Goal: Task Accomplishment & Management: Use online tool/utility

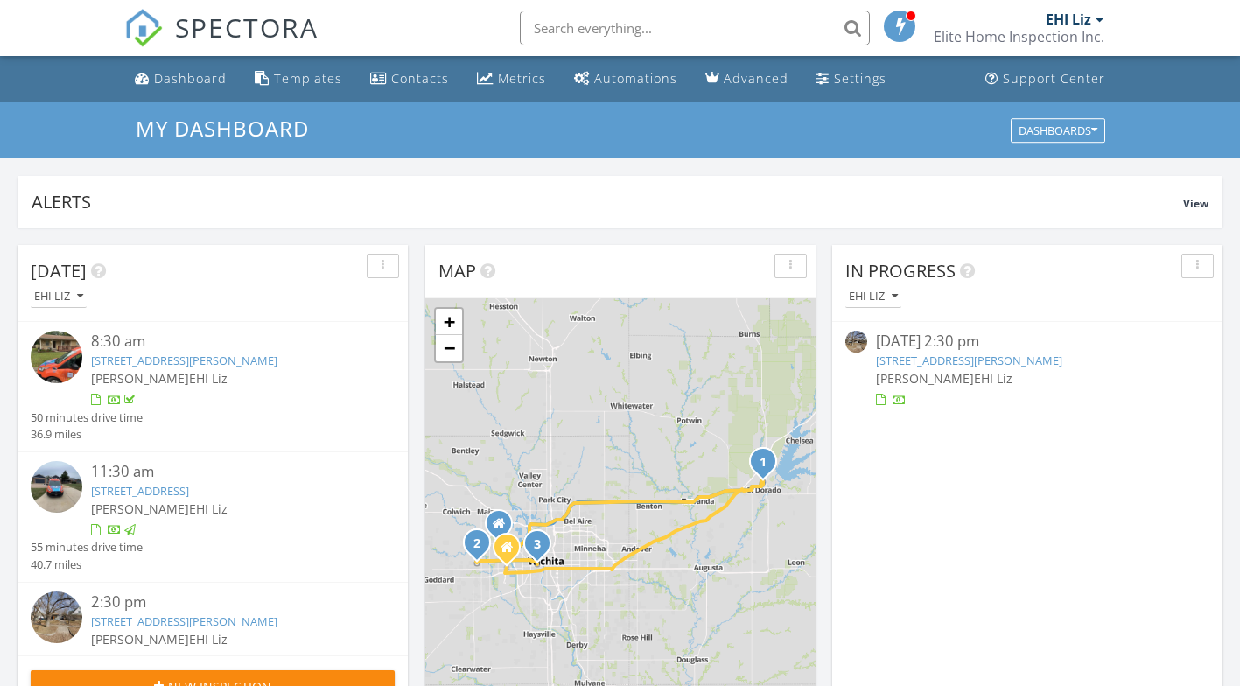
click at [212, 620] on link "236 N Elizabeth St, Wichita, KS 67203" at bounding box center [184, 621] width 186 height 16
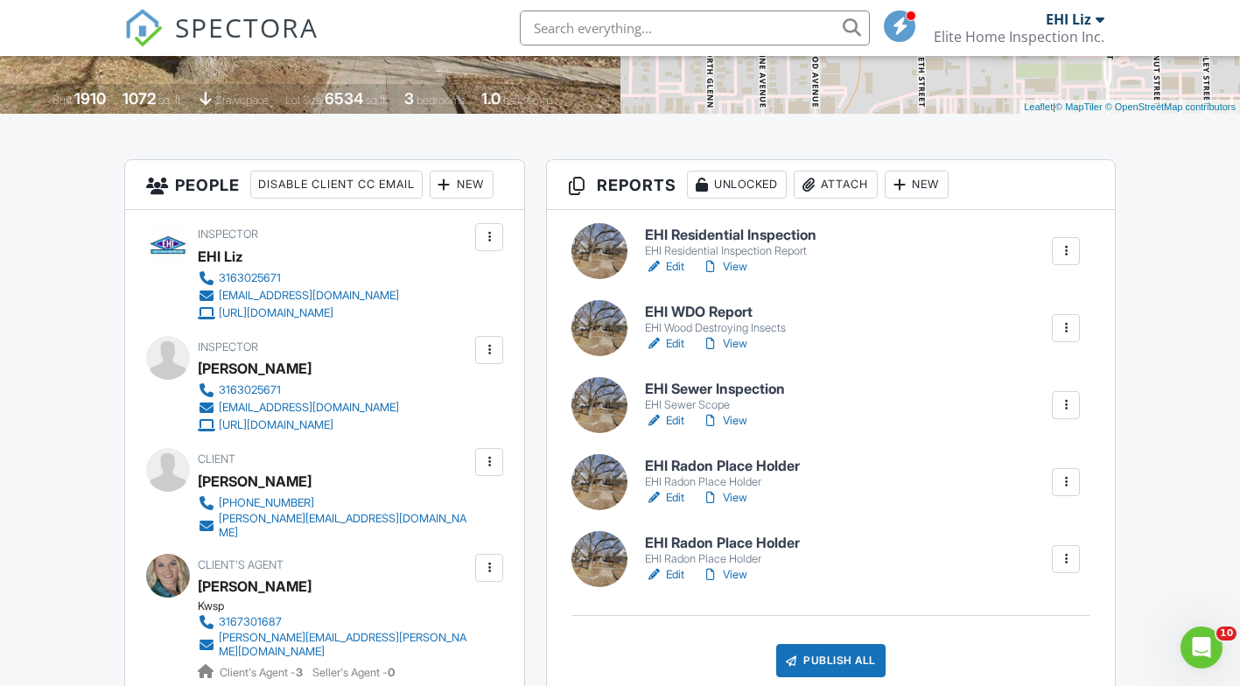
scroll to position [350, 0]
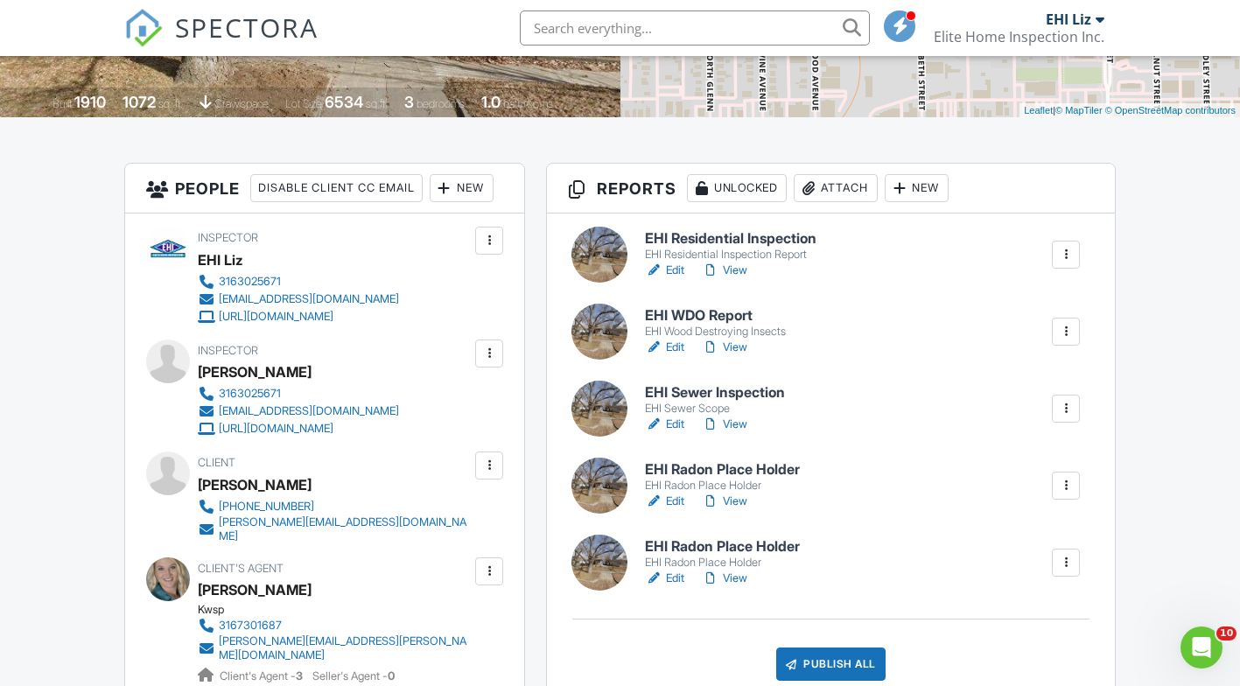
click at [690, 543] on h6 "EHI Radon Place Holder" at bounding box center [722, 547] width 155 height 16
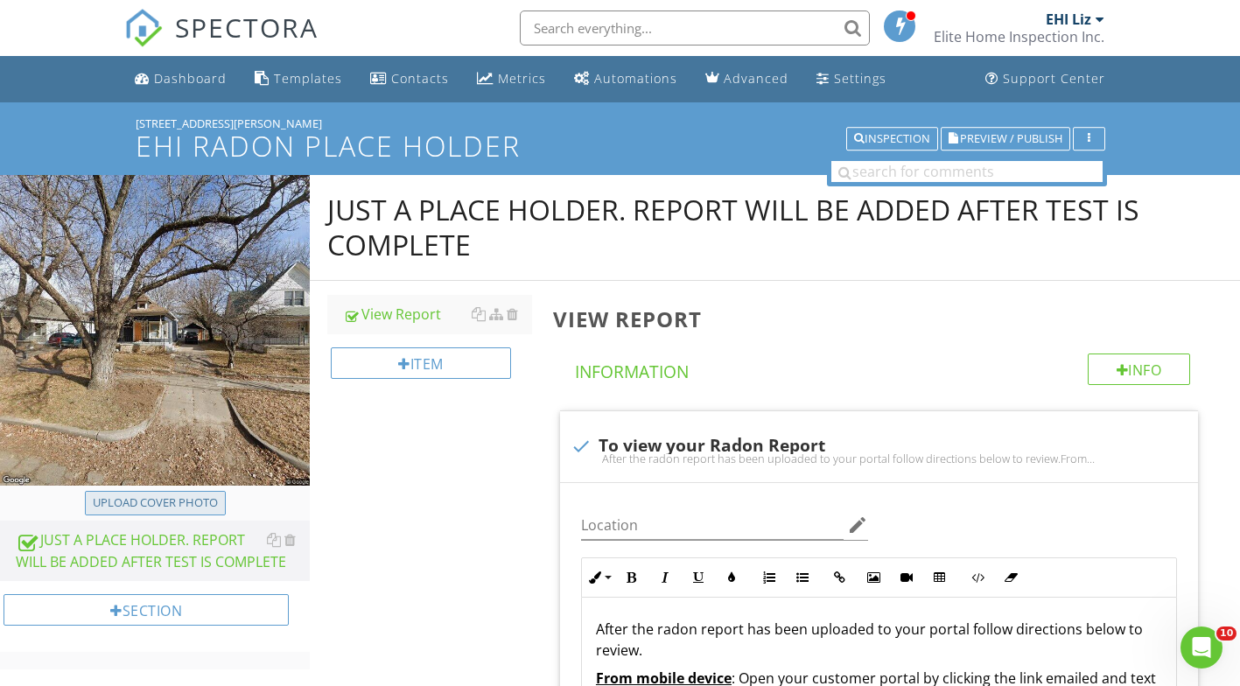
click at [137, 503] on div "Upload cover photo" at bounding box center [155, 503] width 125 height 18
type input "C:\fakepath\[STREET_ADDRESS][PERSON_NAME]jpg"
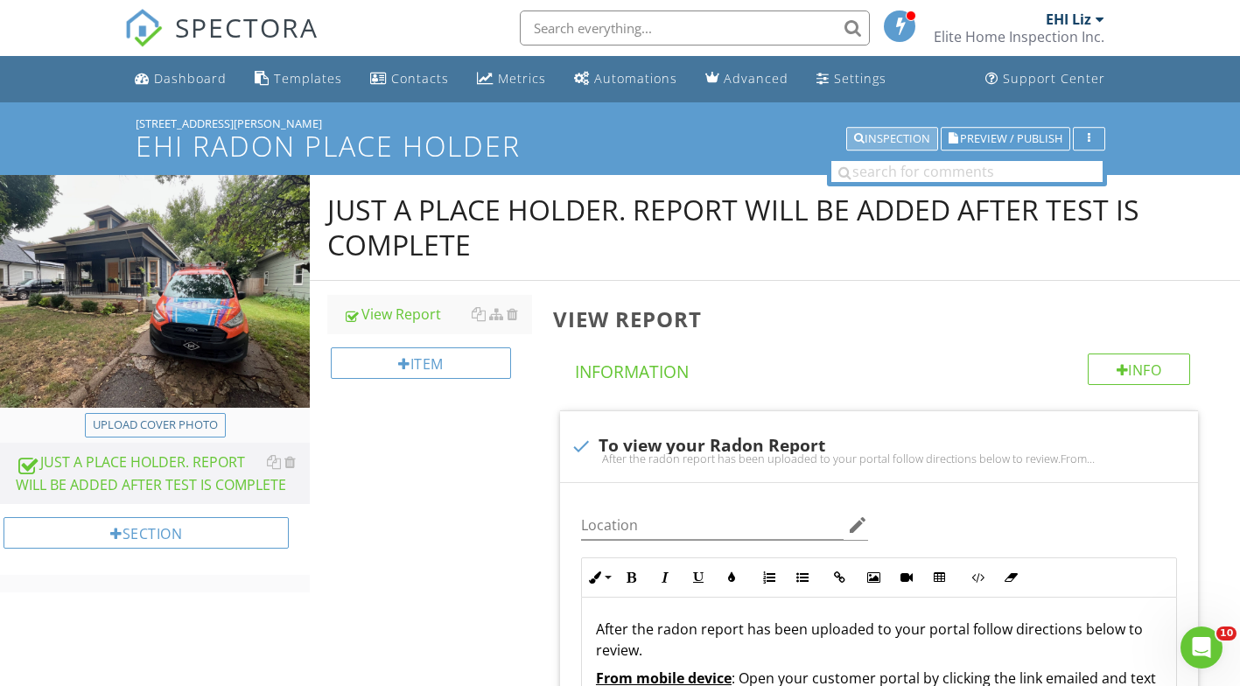
click at [895, 141] on div "Inspection" at bounding box center [892, 139] width 76 height 12
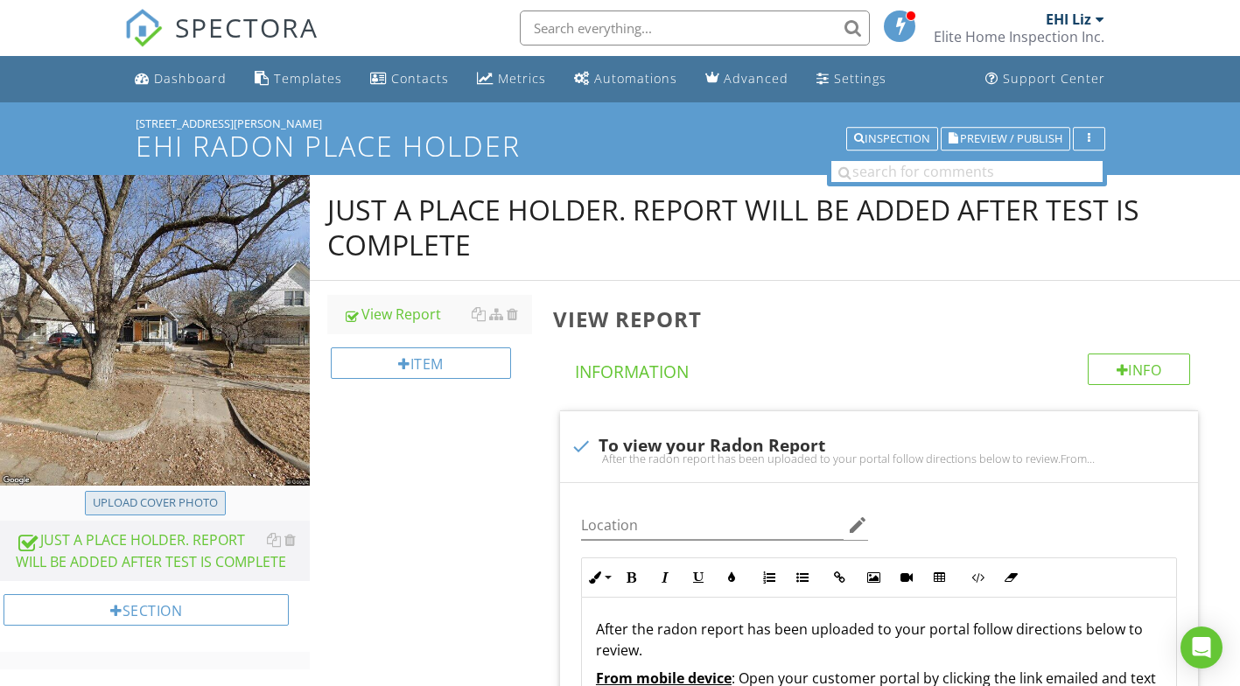
click at [166, 494] on div "Upload cover photo" at bounding box center [155, 503] width 125 height 18
type input "C:\fakepath\236 N Elizabeth St.jpg"
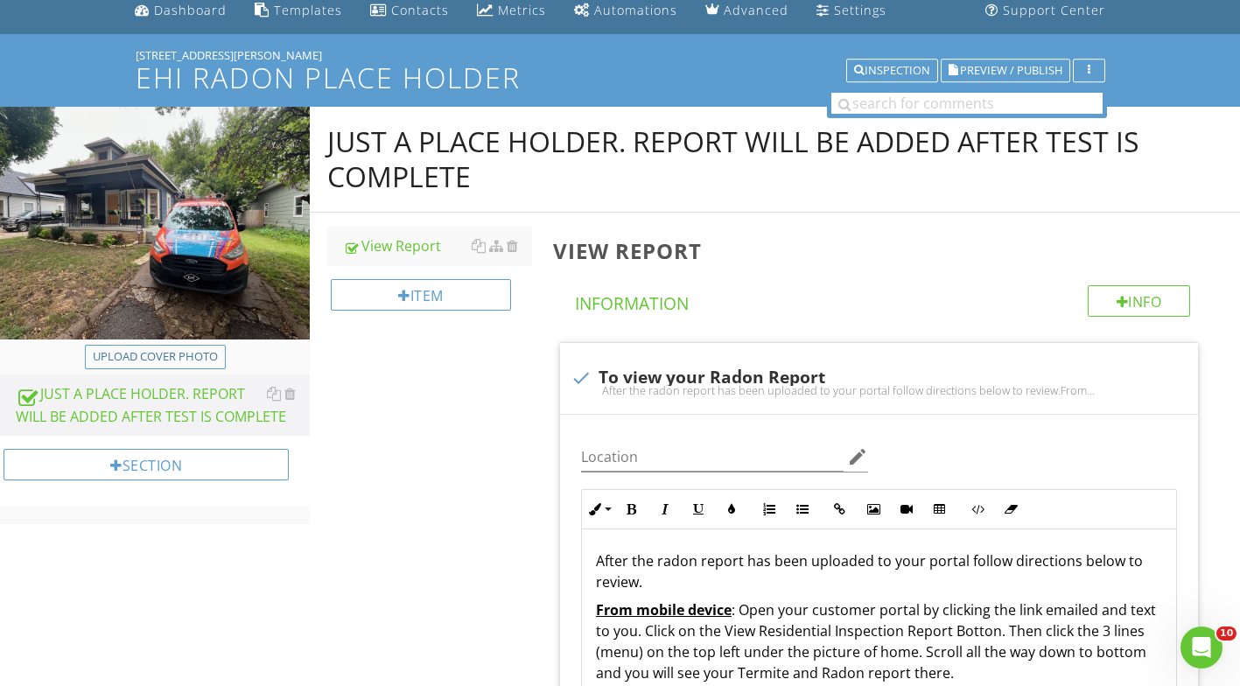
scroll to position [88, 0]
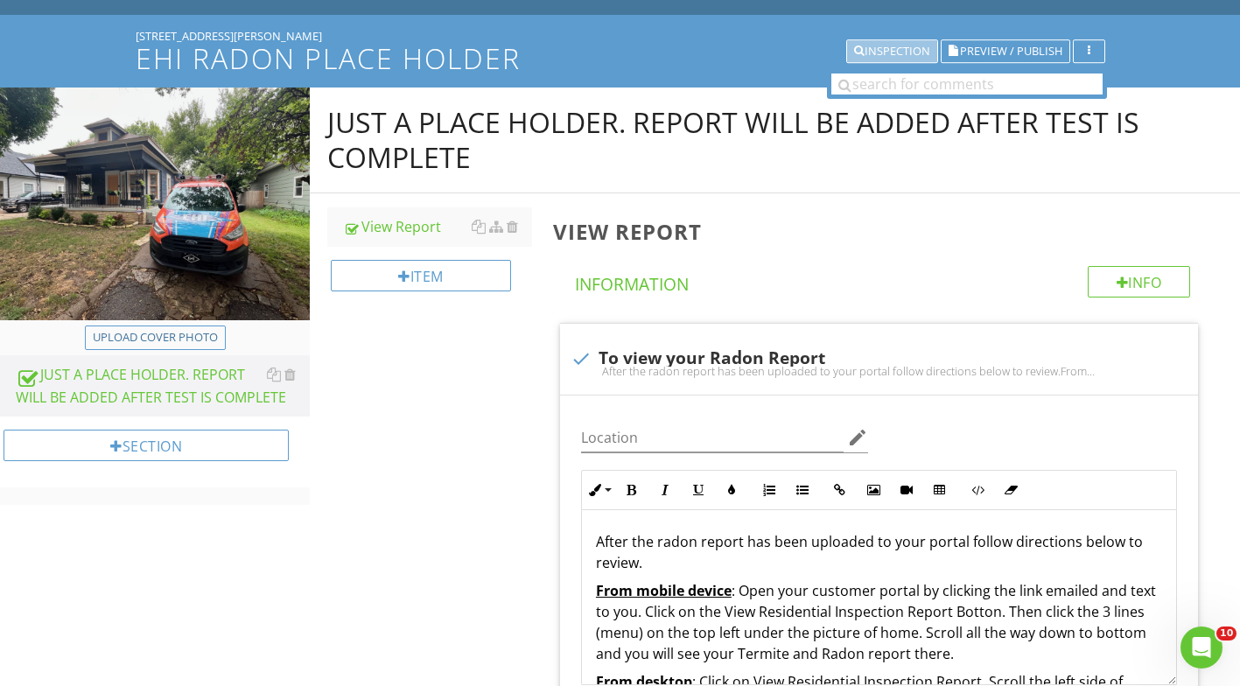
click at [907, 43] on button "Inspection" at bounding box center [892, 51] width 92 height 25
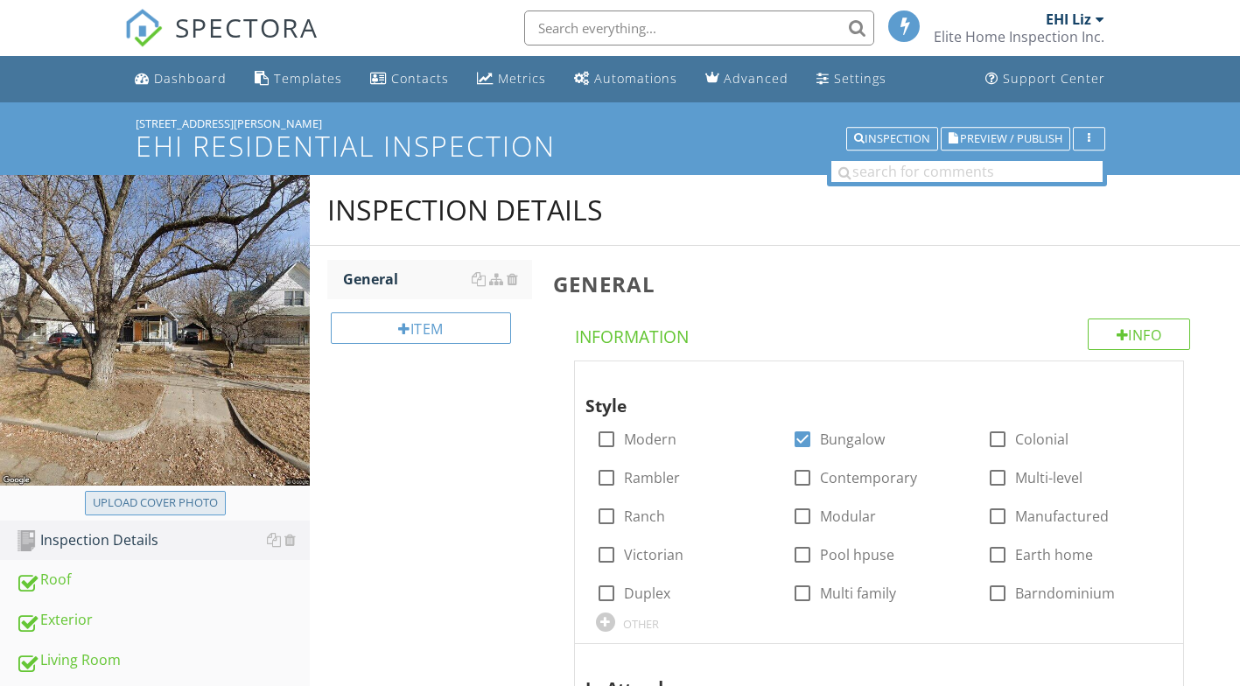
click at [141, 508] on div "Upload cover photo" at bounding box center [155, 503] width 125 height 18
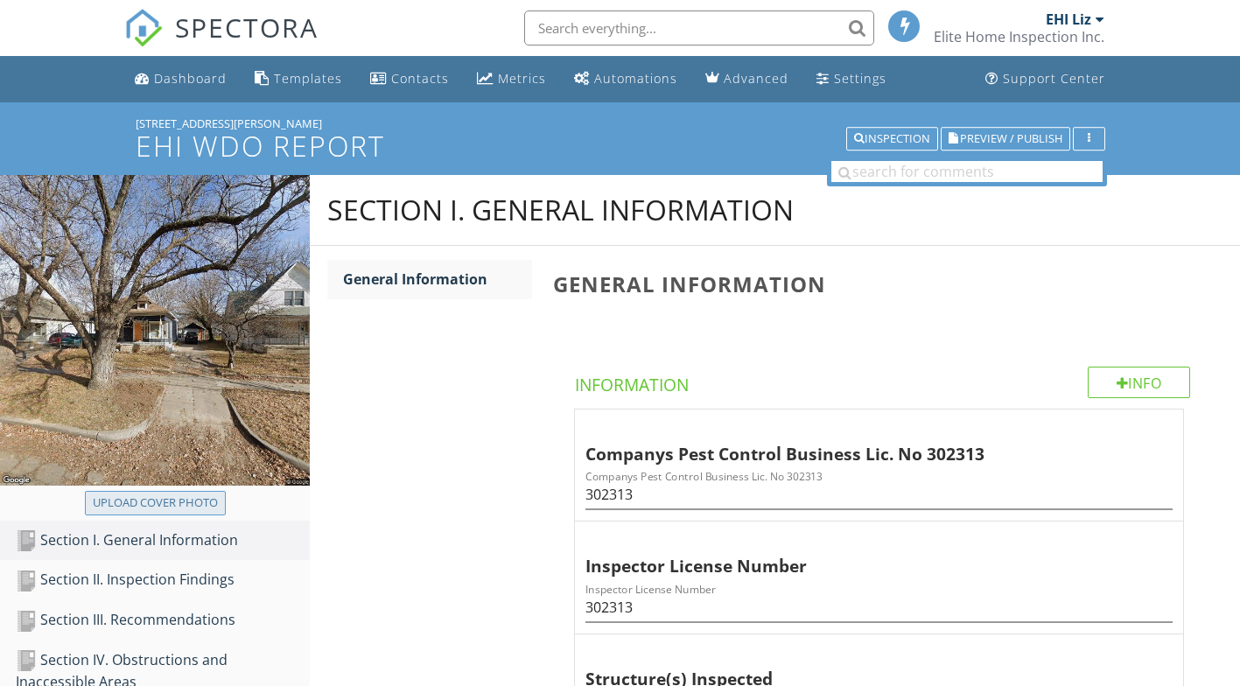
click at [193, 500] on div "Upload cover photo" at bounding box center [155, 503] width 125 height 18
type input "C:\fakepath\[STREET_ADDRESS][PERSON_NAME]jpg"
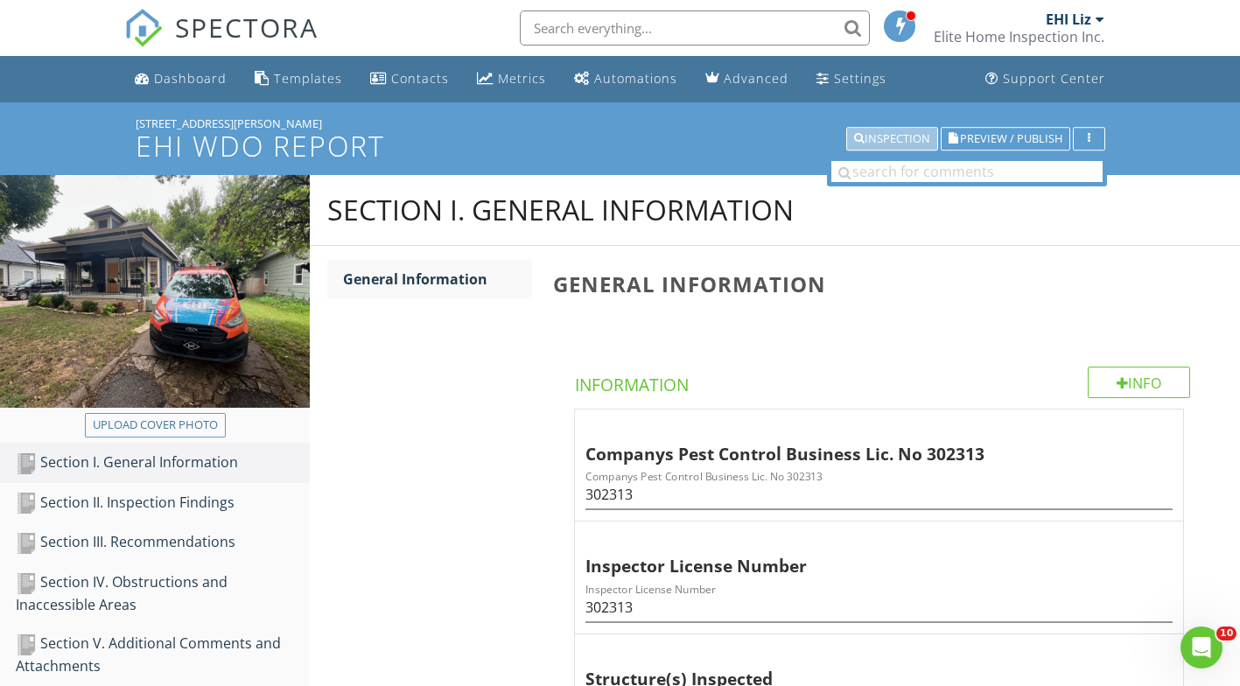
click at [893, 144] on div "Inspection" at bounding box center [892, 139] width 76 height 12
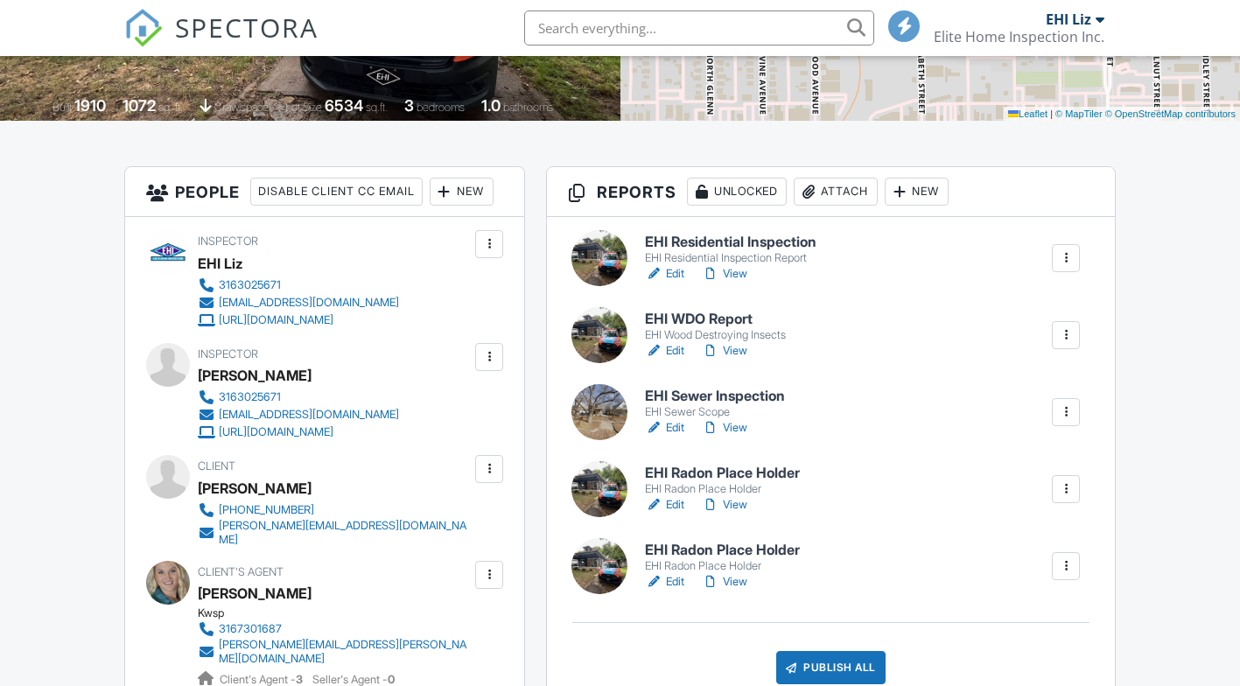
scroll to position [350, 0]
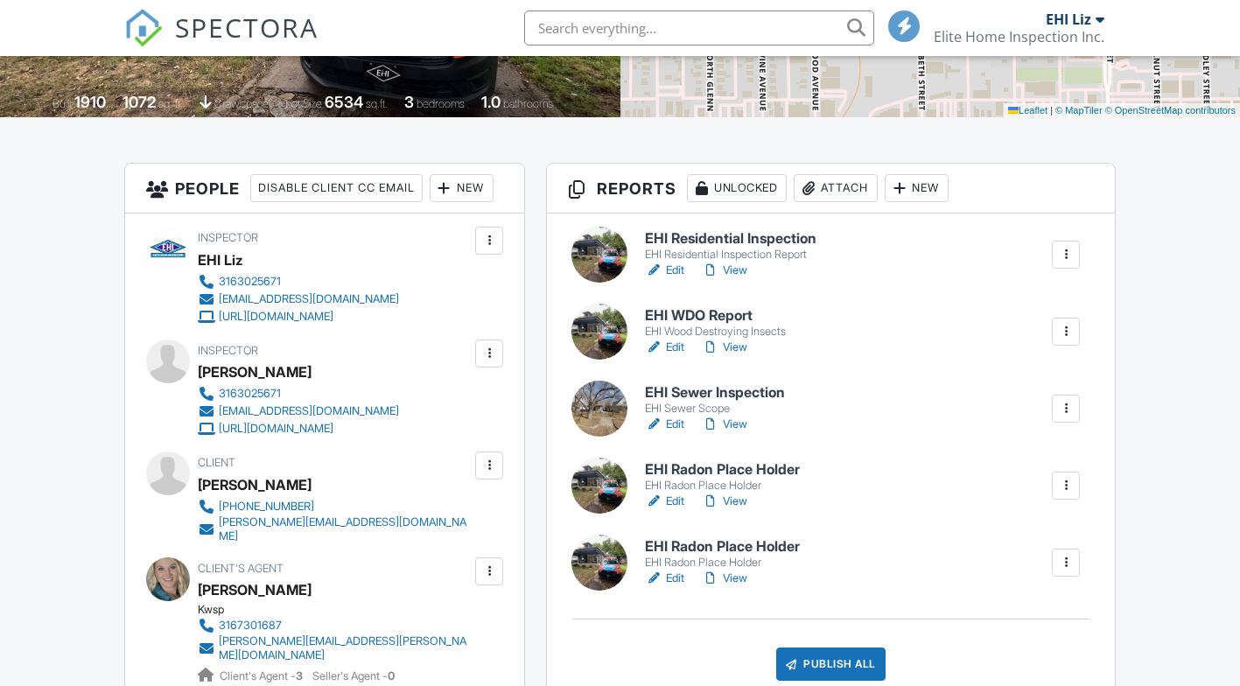
click at [714, 392] on h6 "EHI Sewer Inspection" at bounding box center [715, 393] width 140 height 16
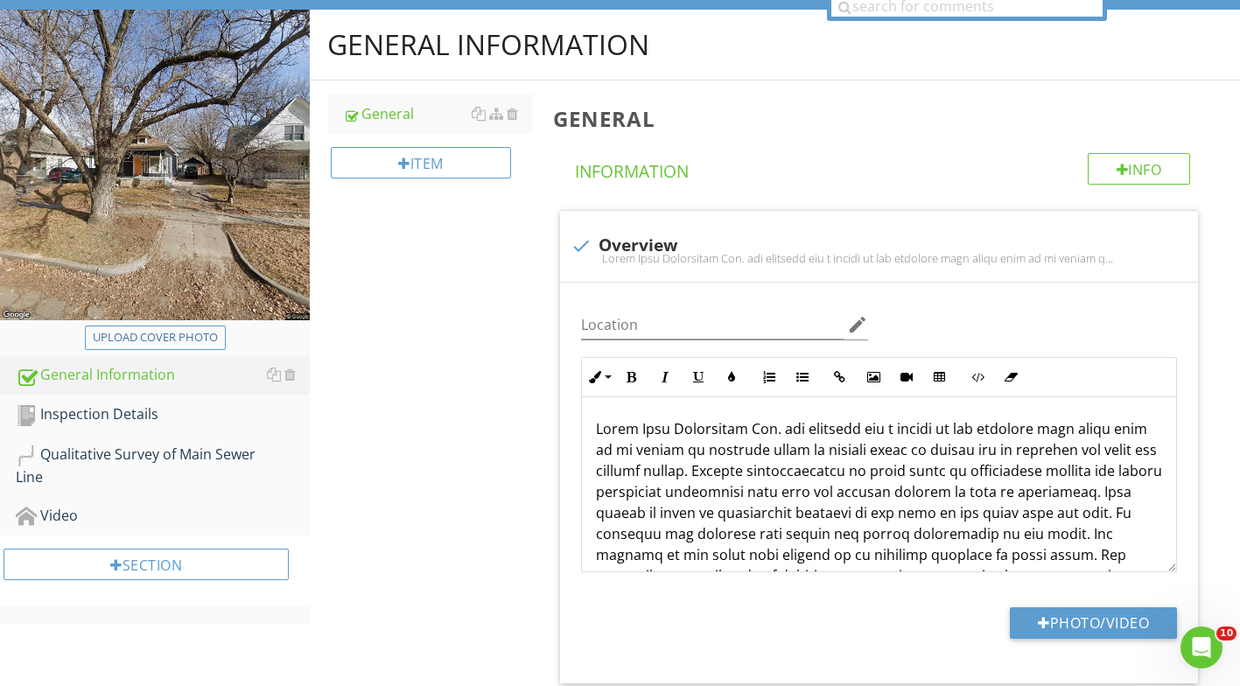
scroll to position [350, 0]
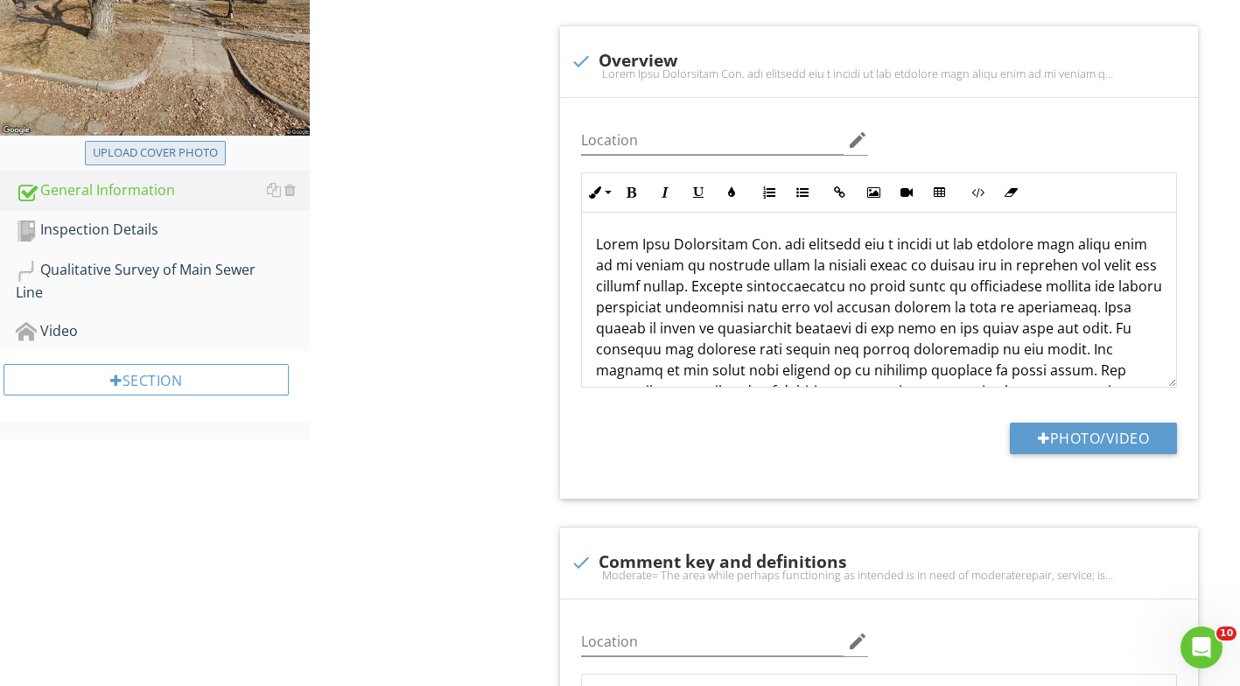
click at [161, 157] on div "Upload cover photo" at bounding box center [155, 153] width 125 height 18
type input "C:\fakepath\[STREET_ADDRESS][PERSON_NAME]jpg"
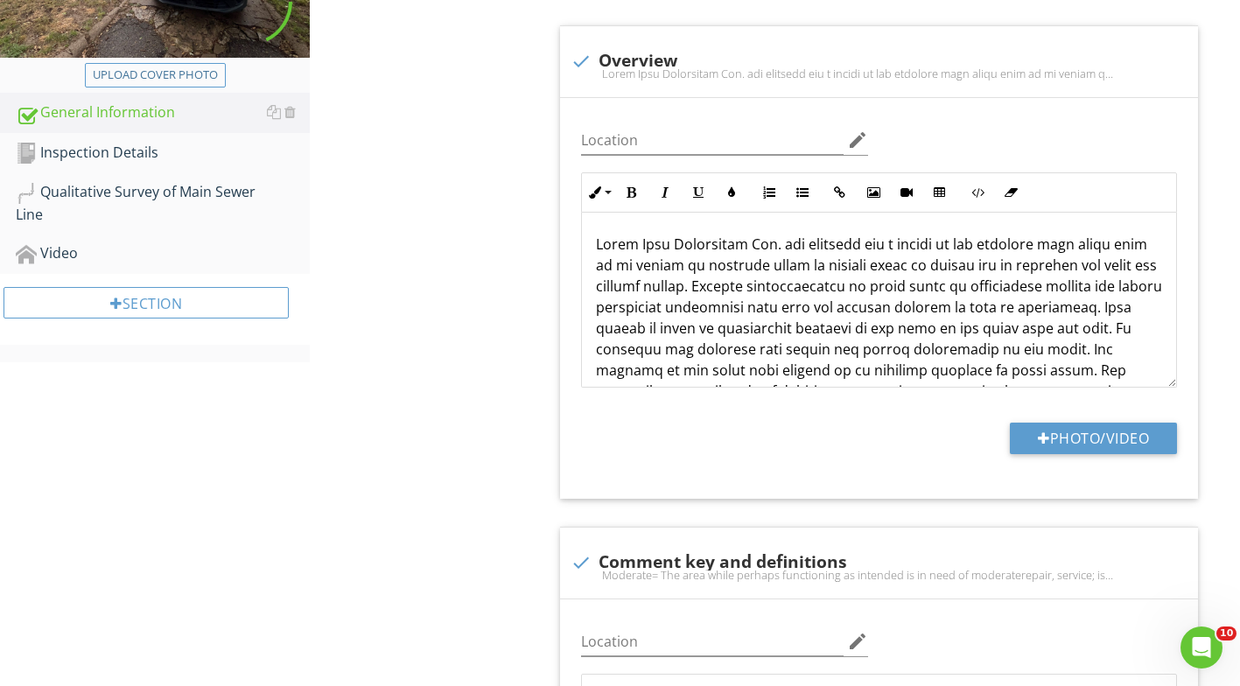
click at [116, 153] on div "Inspection Details" at bounding box center [163, 153] width 294 height 23
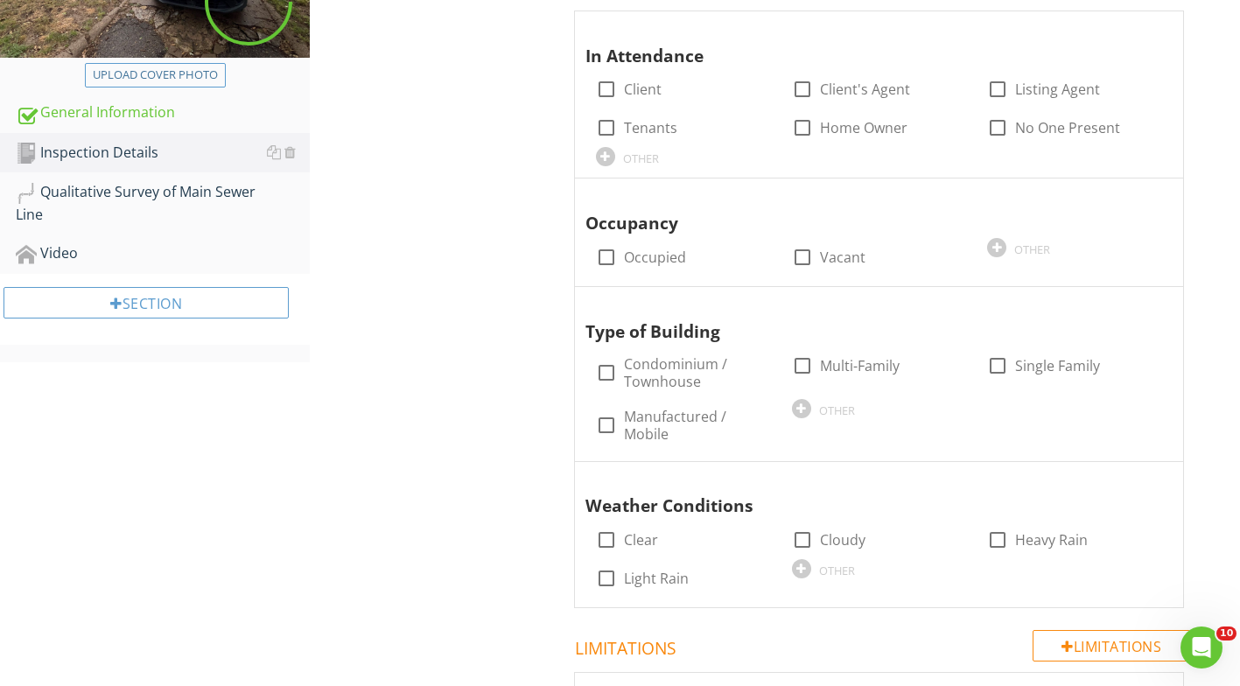
click at [796, 93] on div at bounding box center [803, 89] width 30 height 30
checkbox input "true"
click at [599, 99] on div at bounding box center [607, 89] width 30 height 30
checkbox input "true"
click at [607, 254] on div at bounding box center [607, 257] width 30 height 30
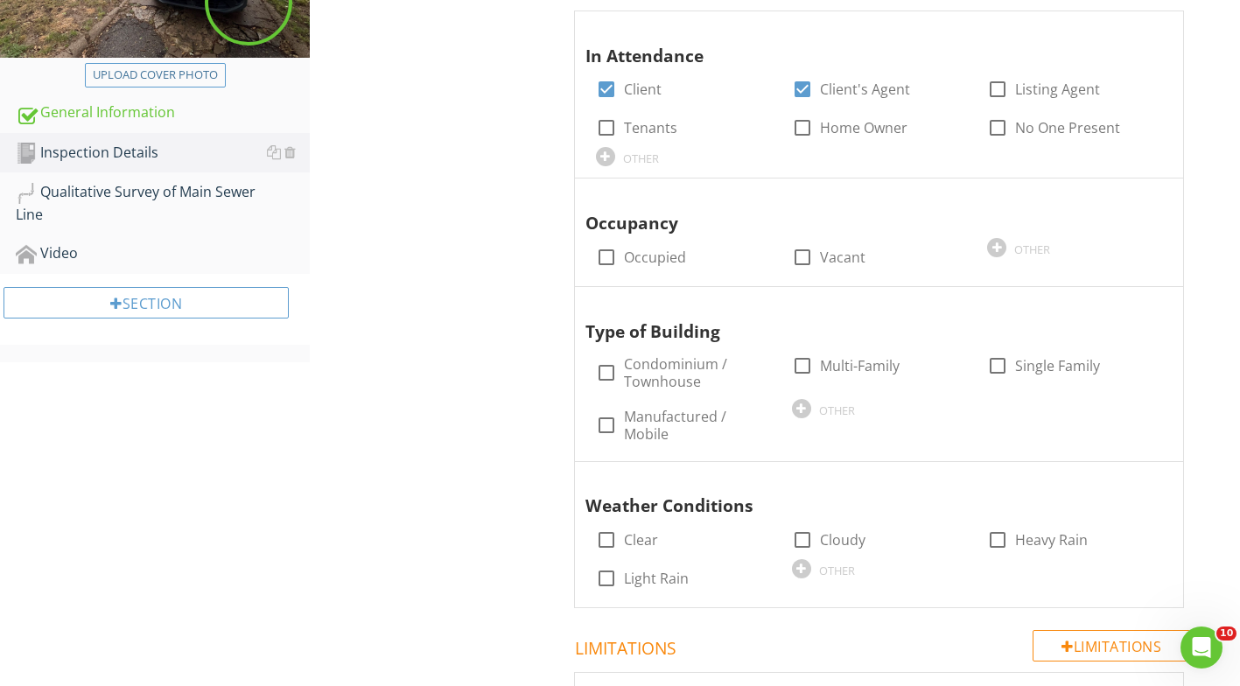
checkbox input "true"
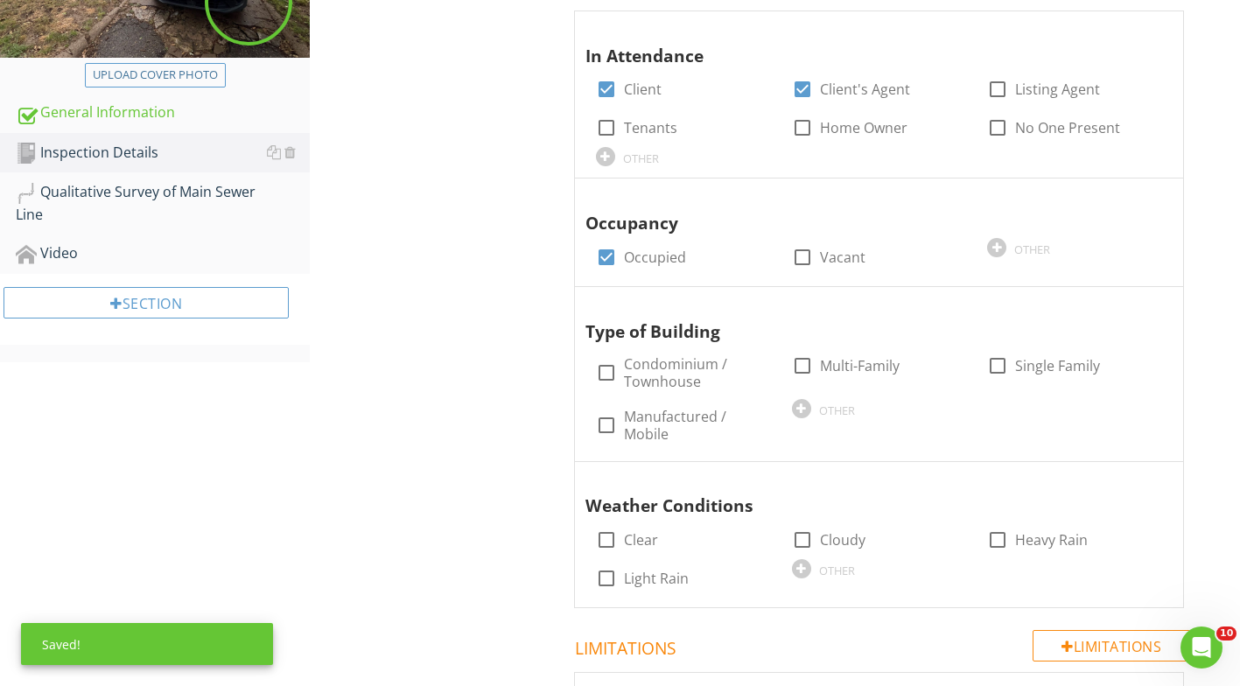
click at [998, 364] on div at bounding box center [998, 366] width 30 height 30
checkbox input "true"
click at [795, 543] on div at bounding box center [803, 540] width 30 height 30
checkbox input "true"
click at [155, 188] on div "Qualitative Survey of Main Sewer Line" at bounding box center [163, 203] width 294 height 44
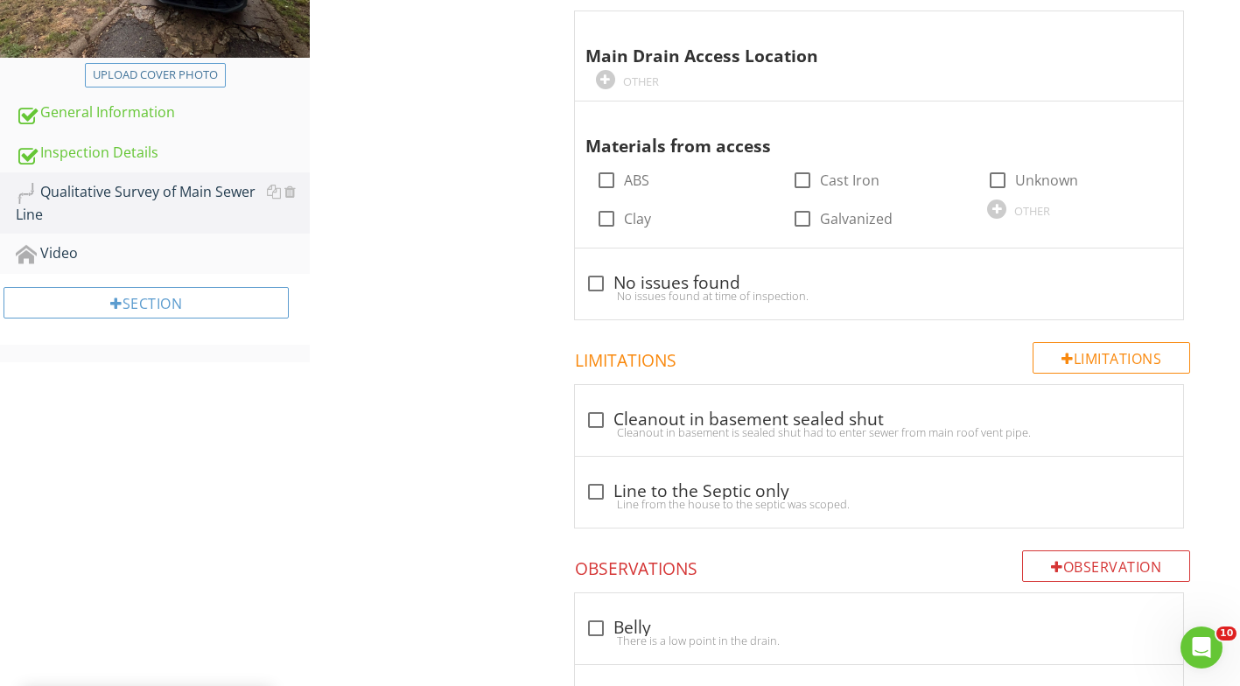
click at [648, 88] on div "OTHER" at bounding box center [641, 81] width 36 height 14
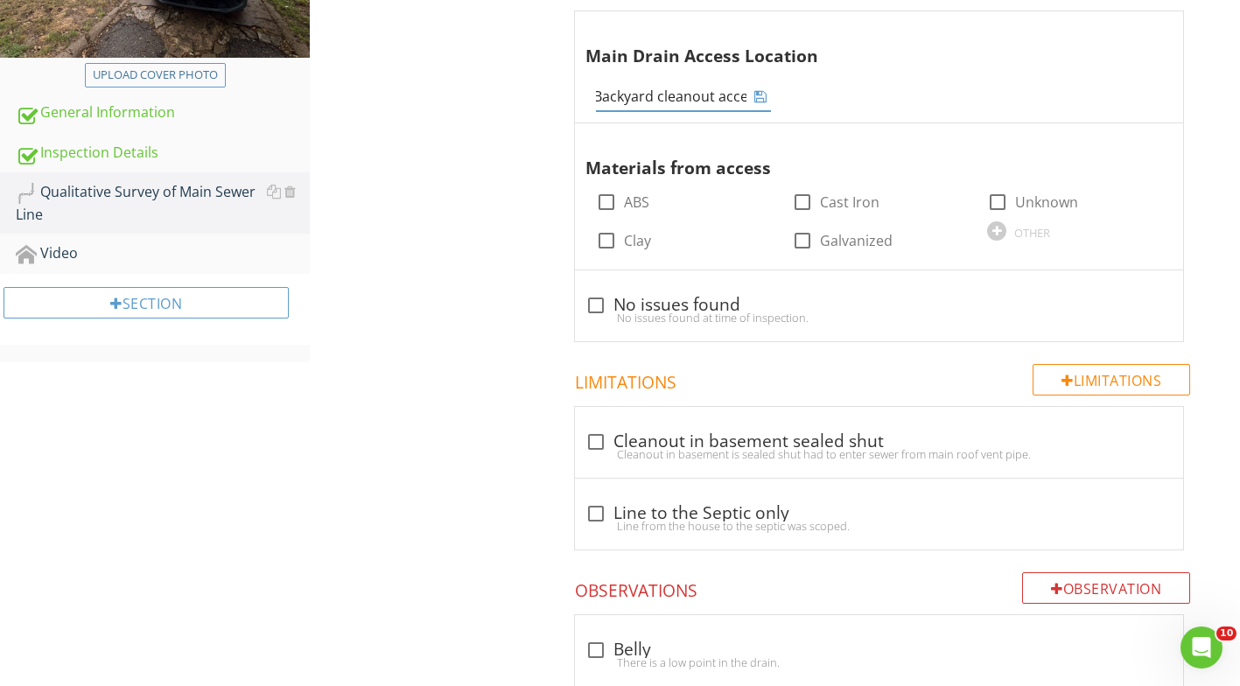
scroll to position [0, 16]
type input "Backyard cleanout access"
click at [763, 101] on icon at bounding box center [760, 96] width 12 height 14
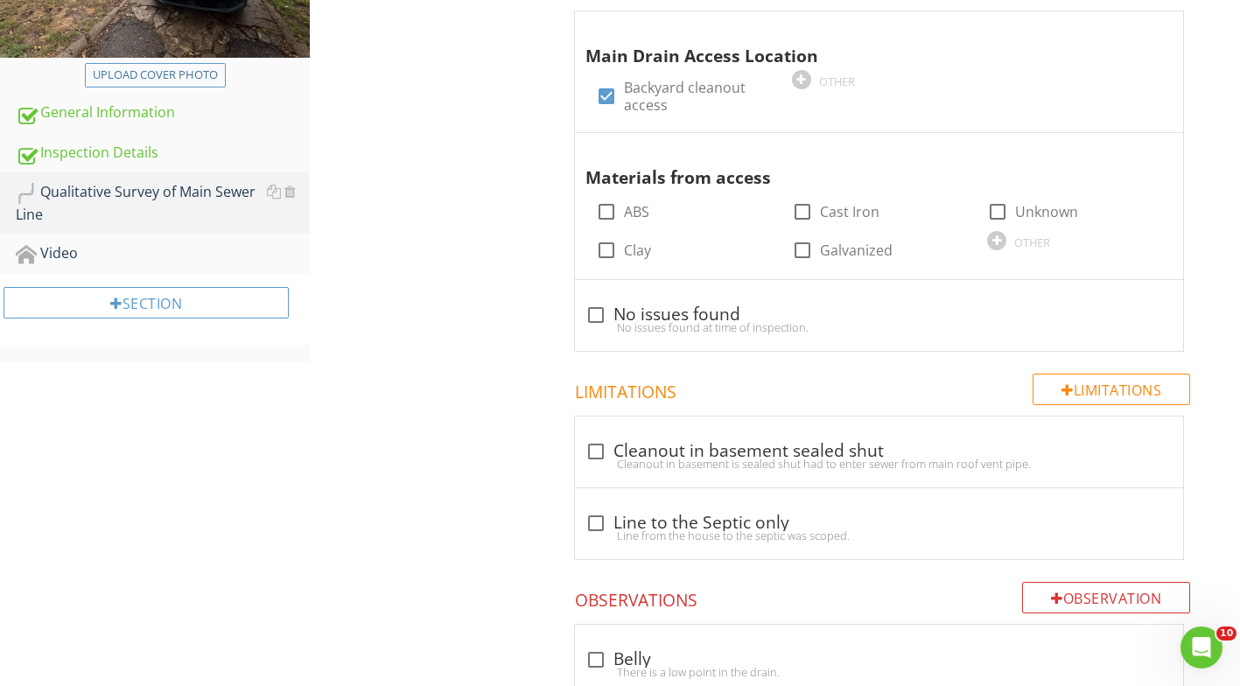
click at [609, 217] on div at bounding box center [607, 212] width 30 height 30
checkbox input "true"
click at [798, 207] on div at bounding box center [803, 212] width 30 height 30
checkbox input "true"
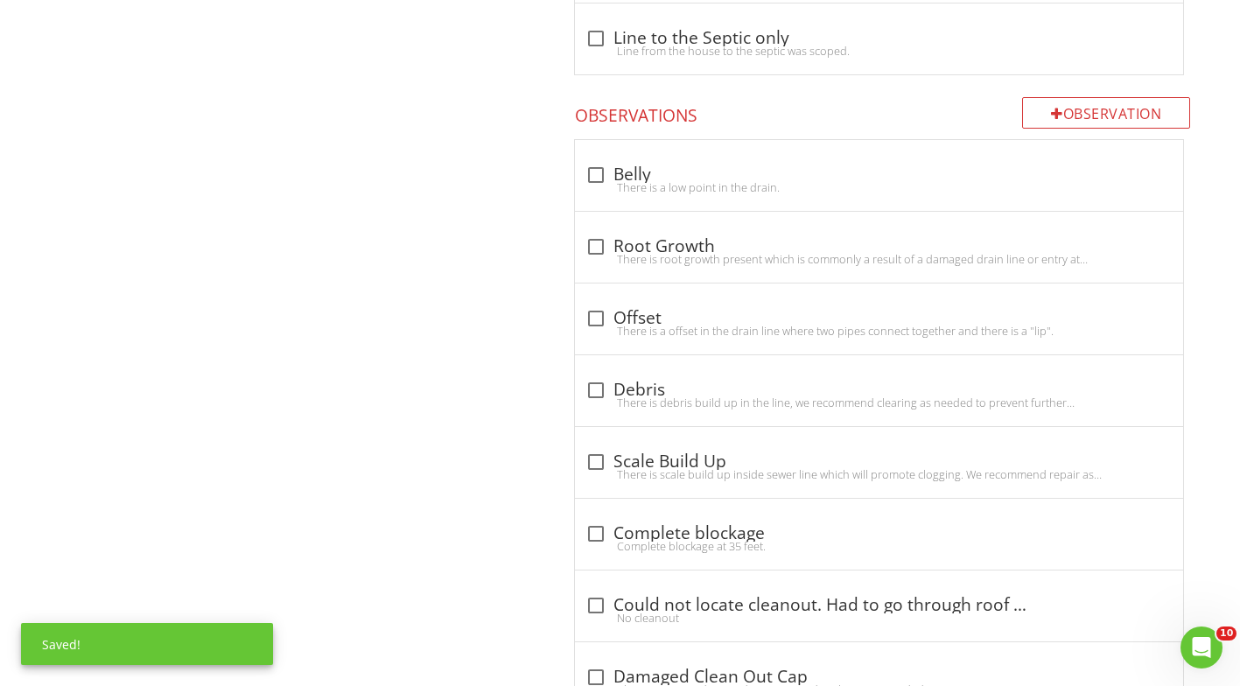
scroll to position [963, 0]
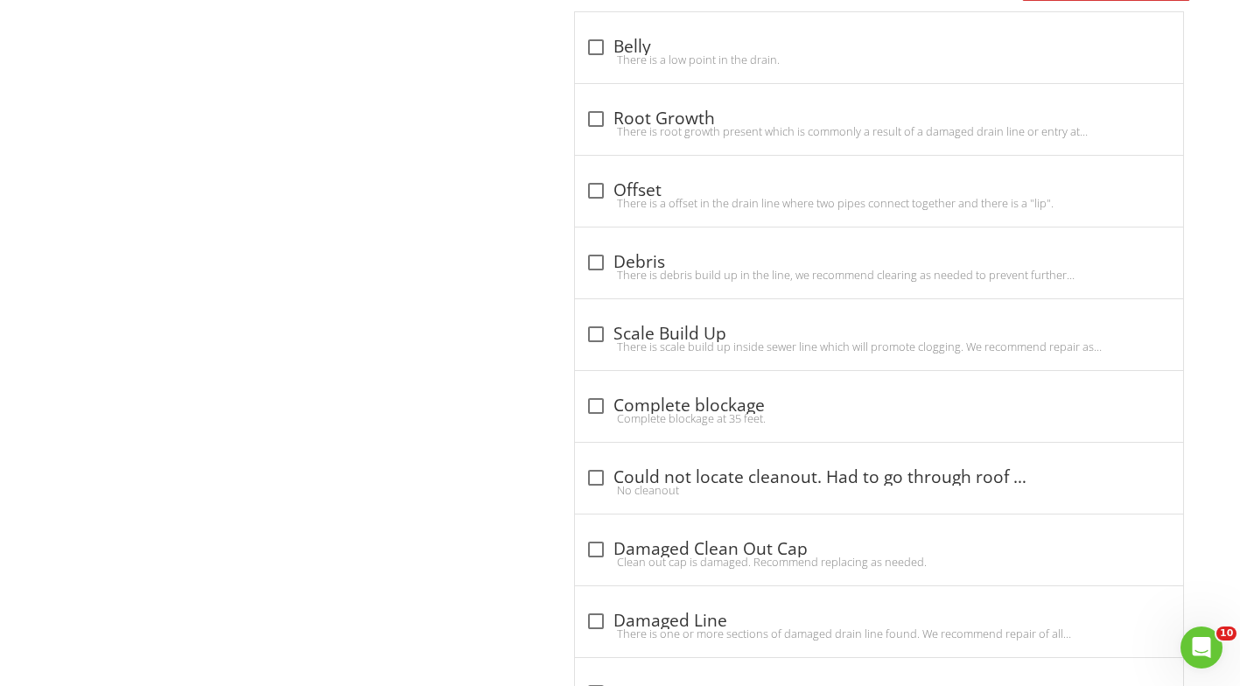
click at [601, 123] on div at bounding box center [596, 119] width 30 height 30
checkbox input "true"
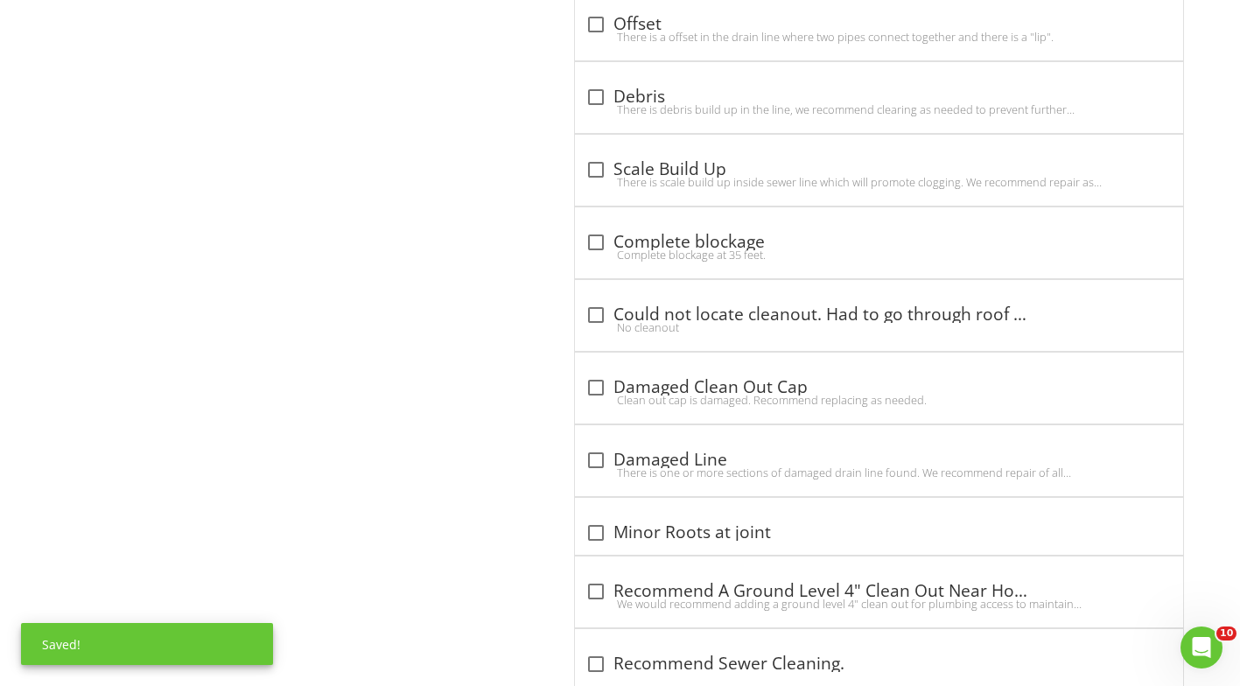
scroll to position [1838, 0]
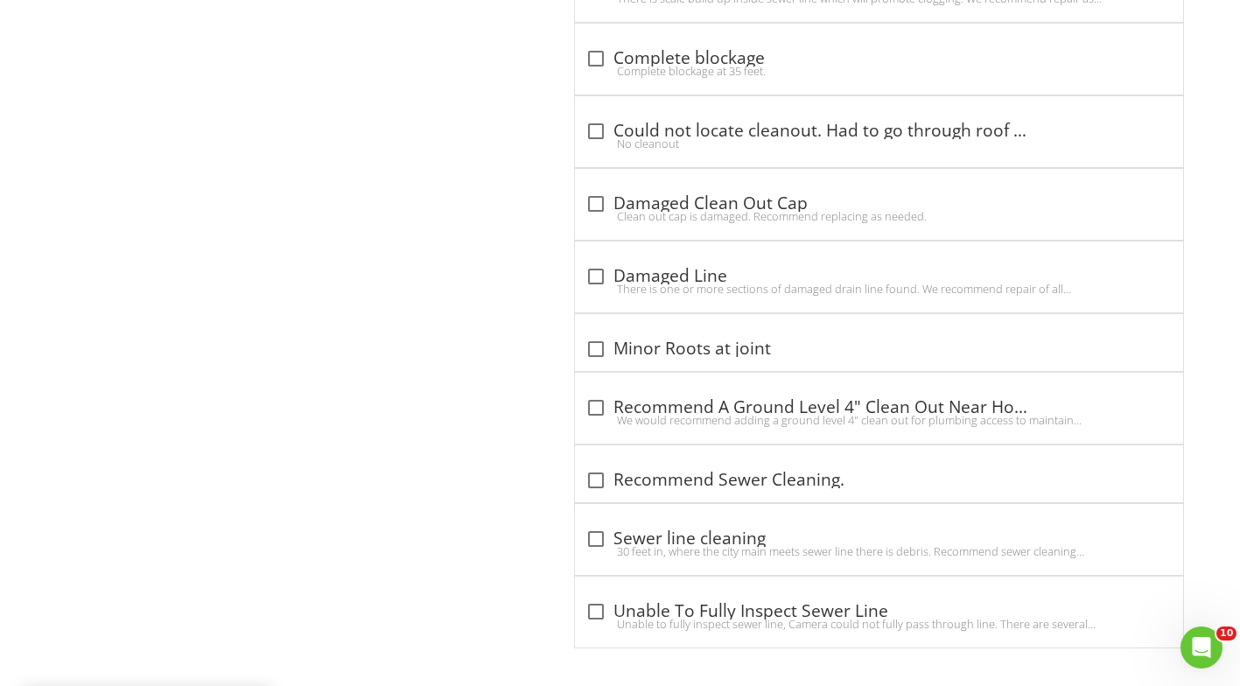
click at [585, 480] on div at bounding box center [596, 481] width 30 height 30
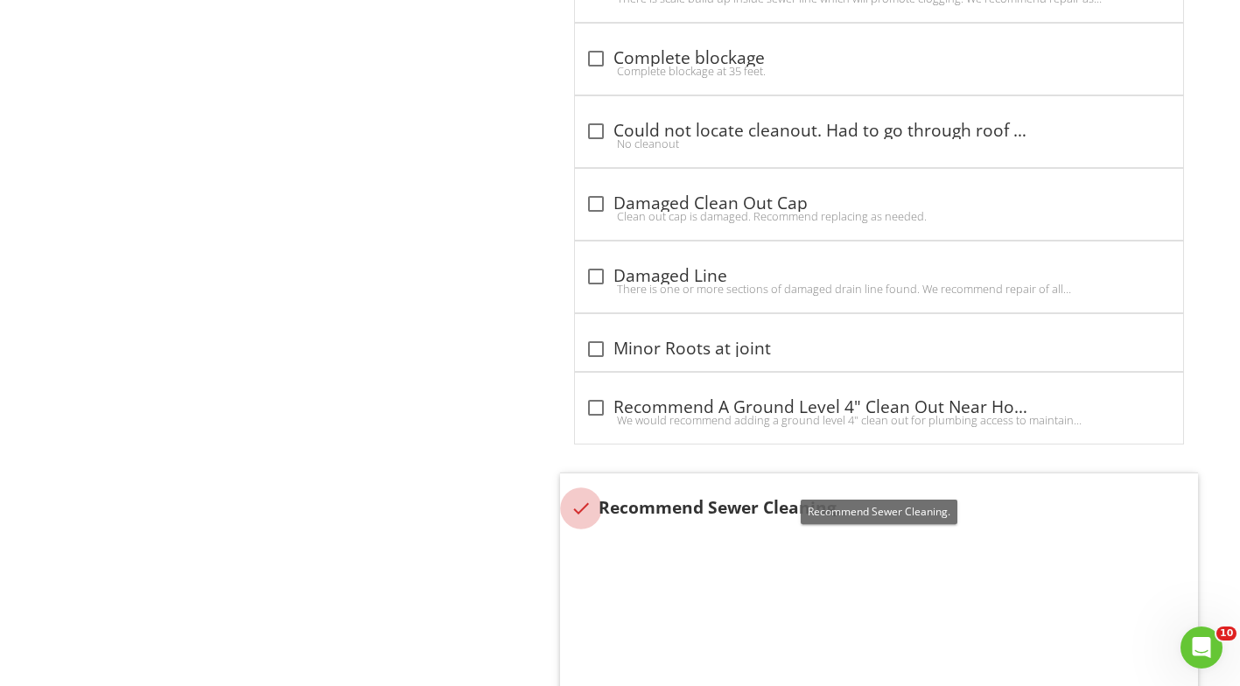
checkbox input "true"
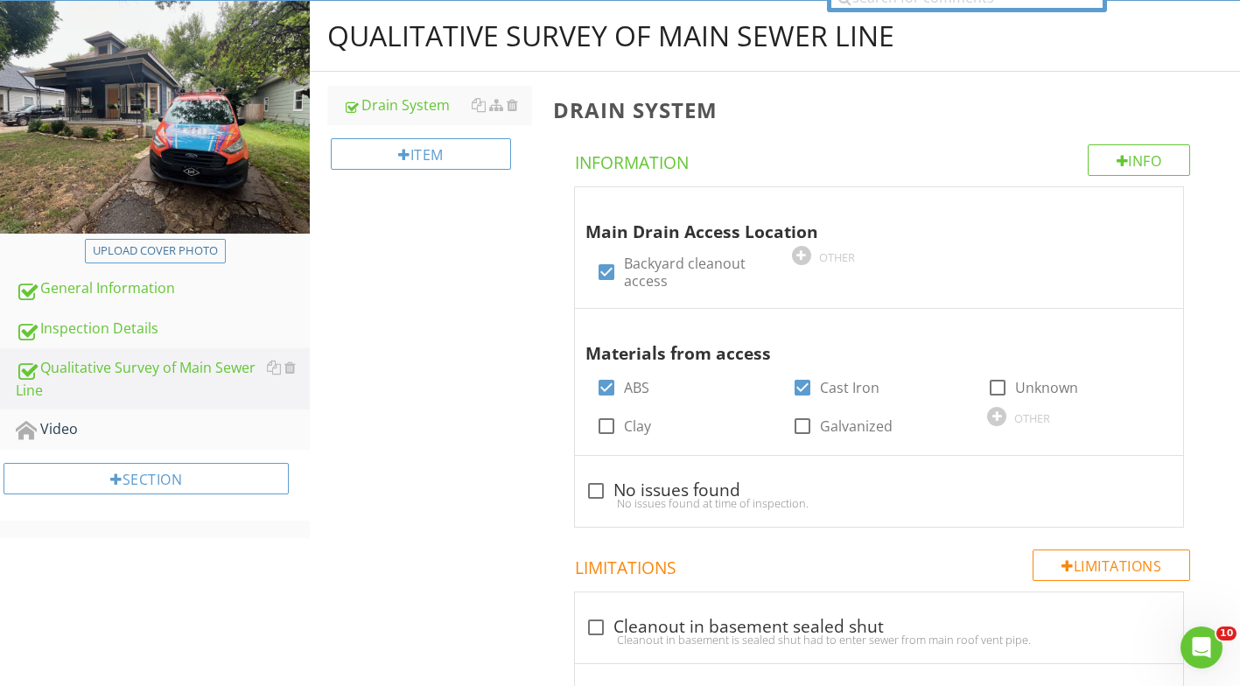
scroll to position [175, 0]
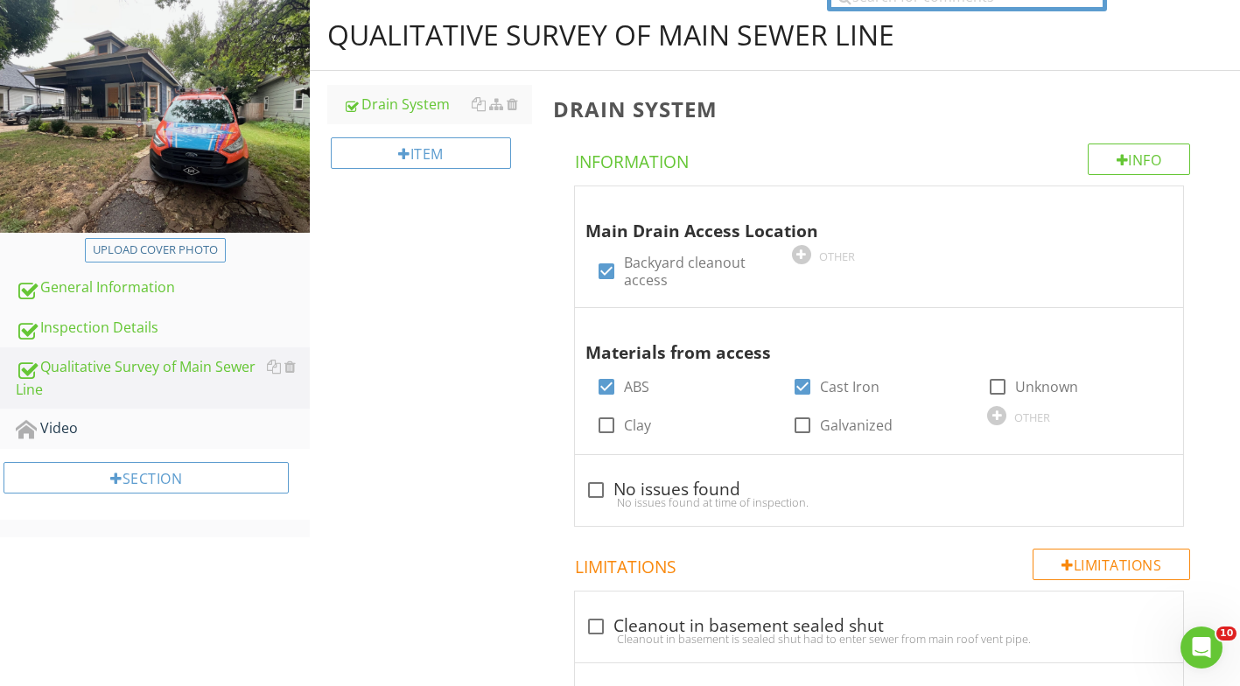
click at [80, 424] on div "Video" at bounding box center [163, 428] width 294 height 23
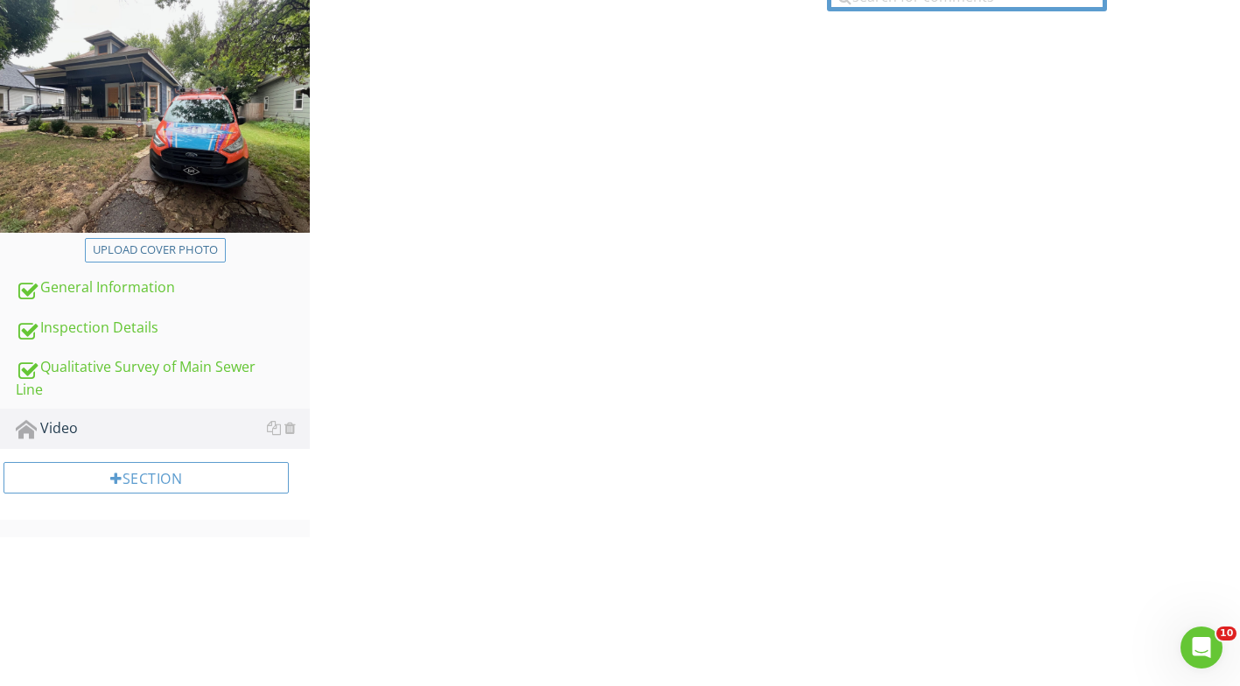
scroll to position [102, 0]
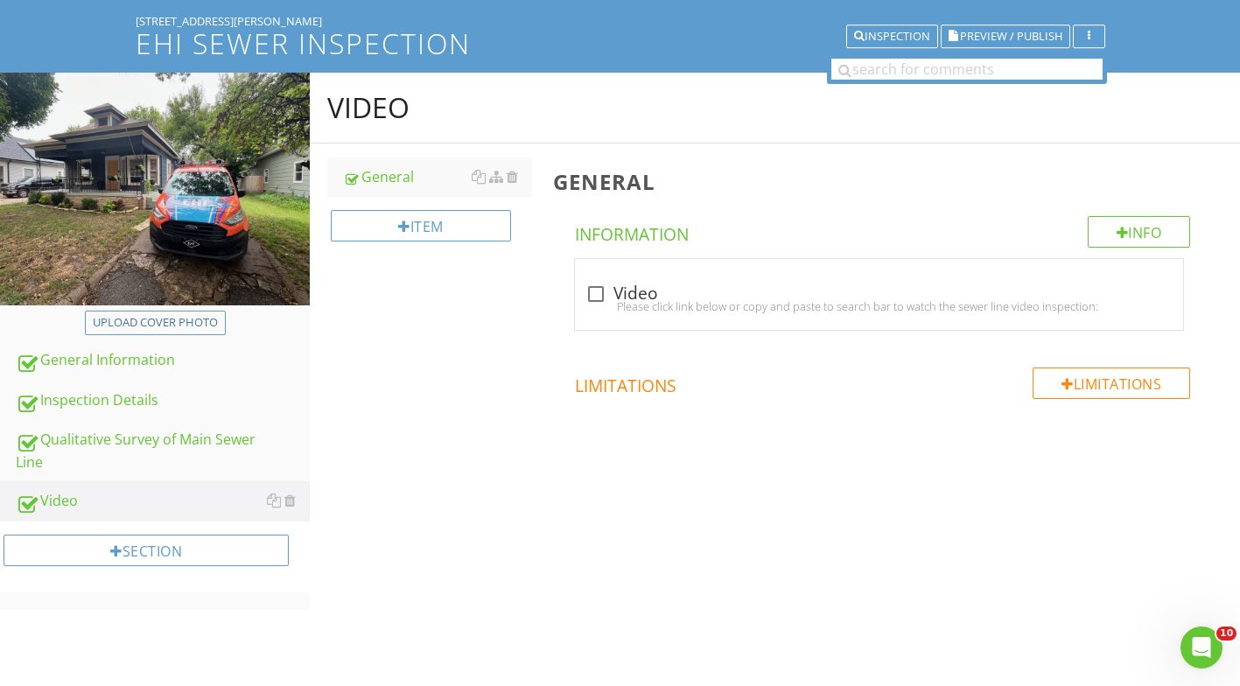
click at [599, 292] on div at bounding box center [596, 294] width 30 height 30
checkbox input "true"
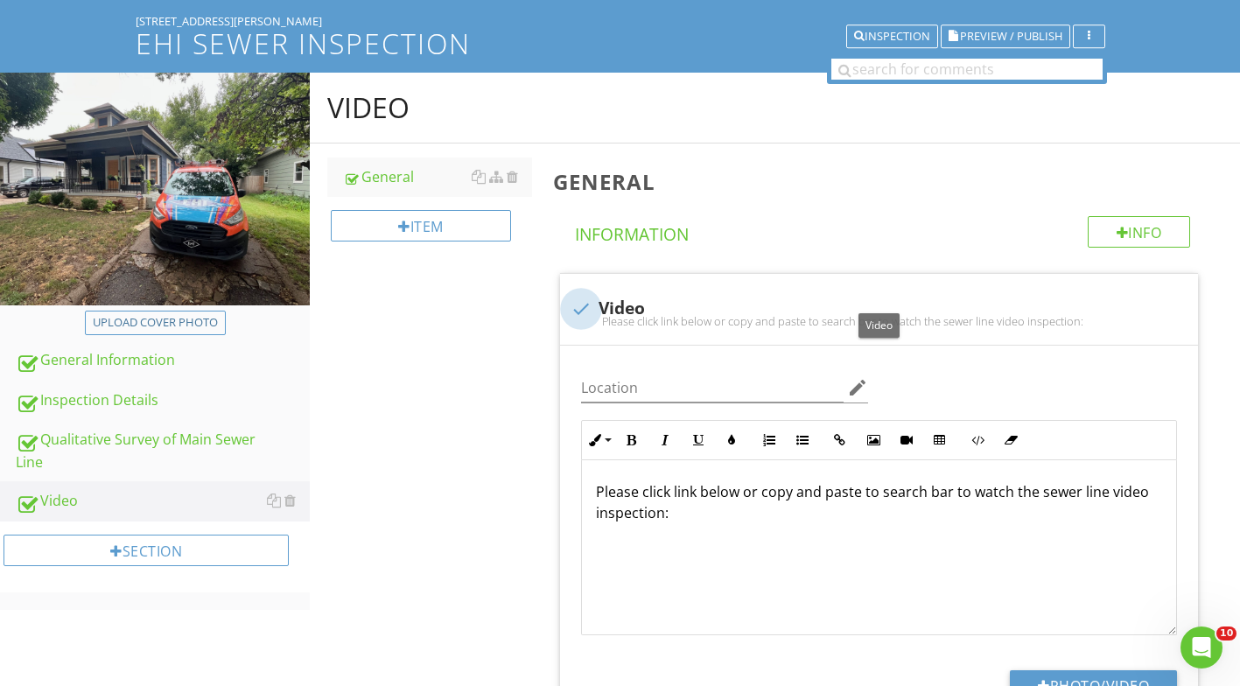
scroll to position [175, 0]
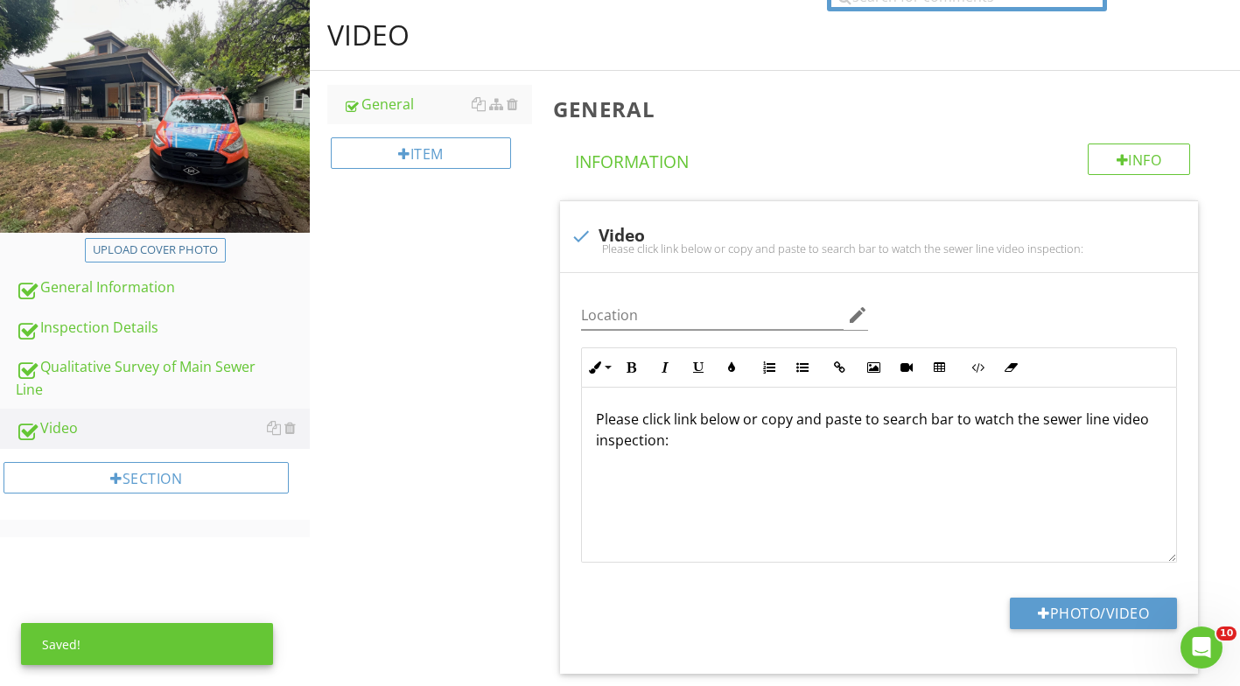
click at [648, 496] on p at bounding box center [879, 496] width 566 height 21
click at [644, 472] on p at bounding box center [879, 468] width 566 height 21
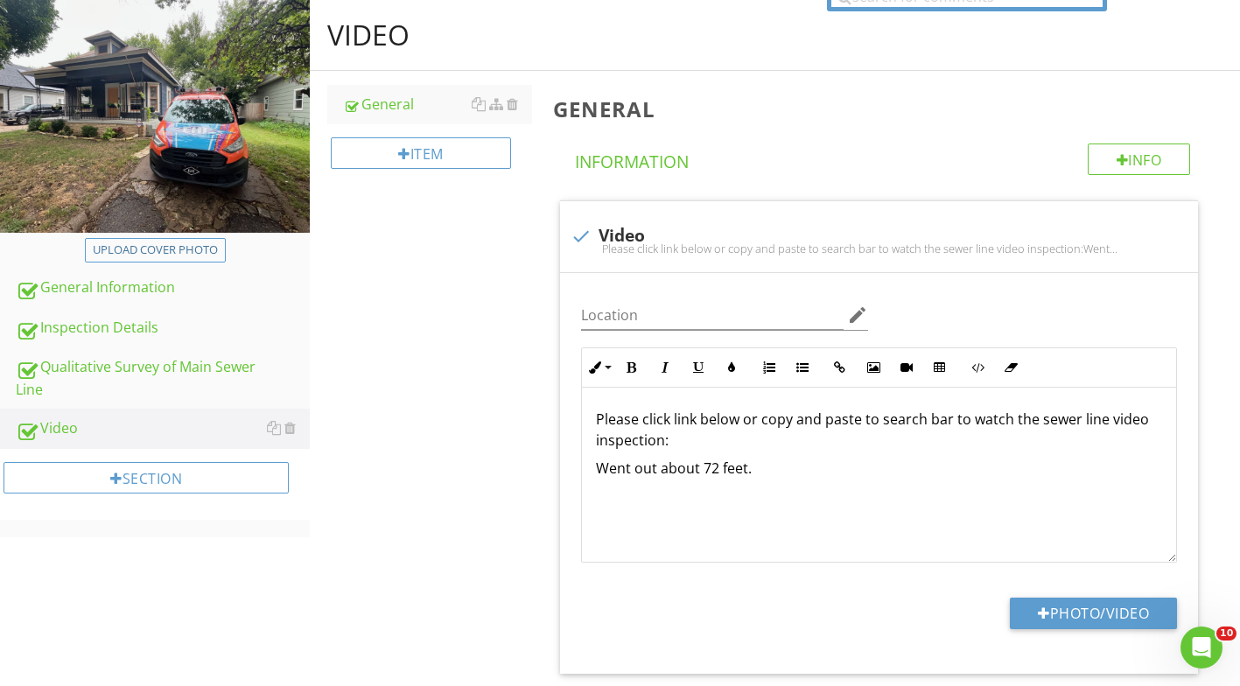
click at [1038, 617] on div at bounding box center [1044, 613] width 12 height 14
type input "C:\fakepath\Untitled video (4).mp4"
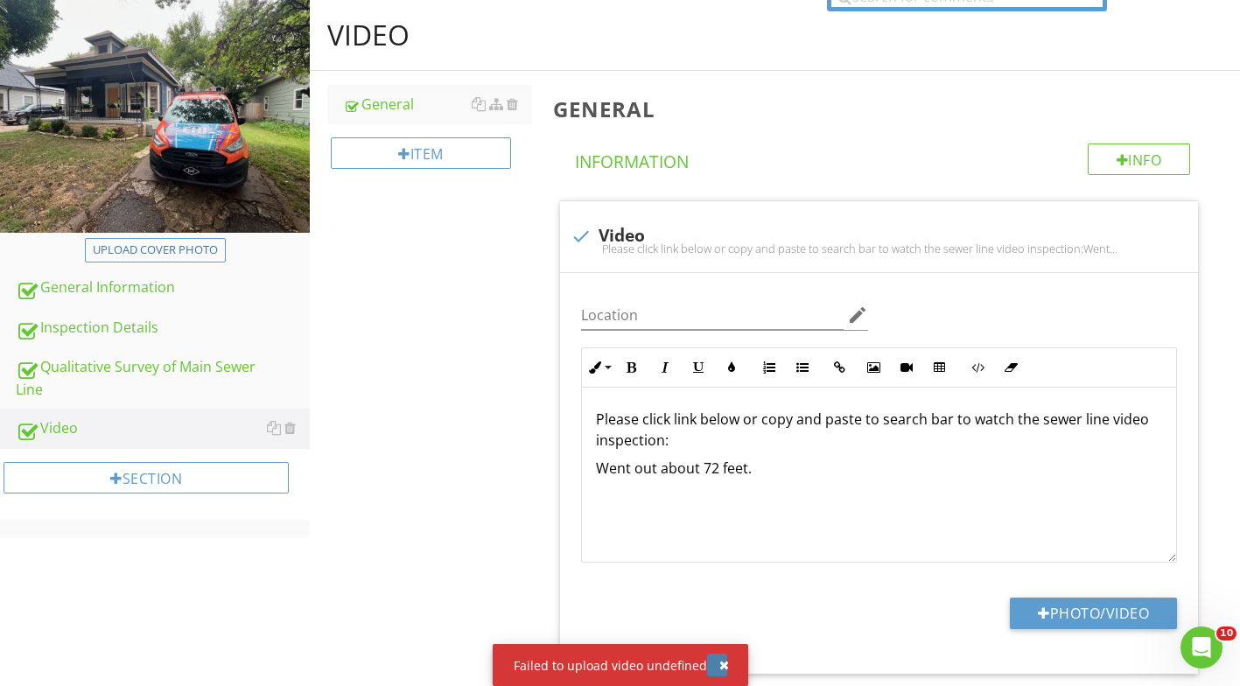
click at [720, 665] on div "button" at bounding box center [724, 665] width 10 height 12
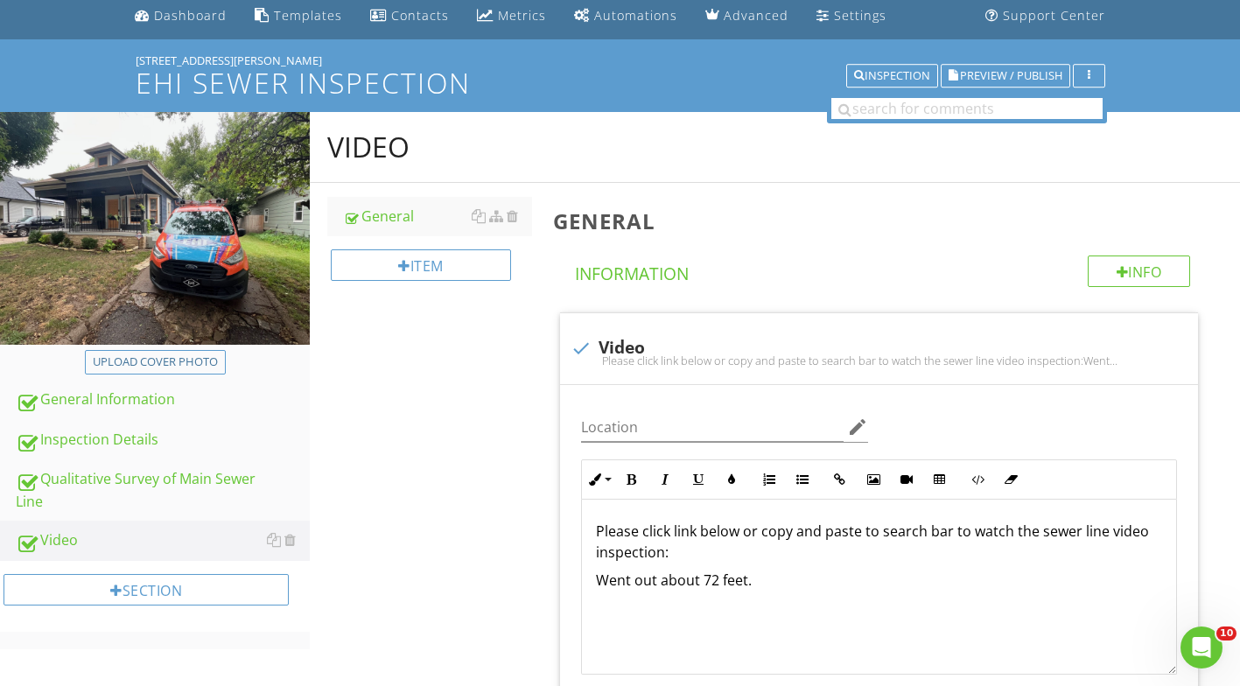
scroll to position [0, 0]
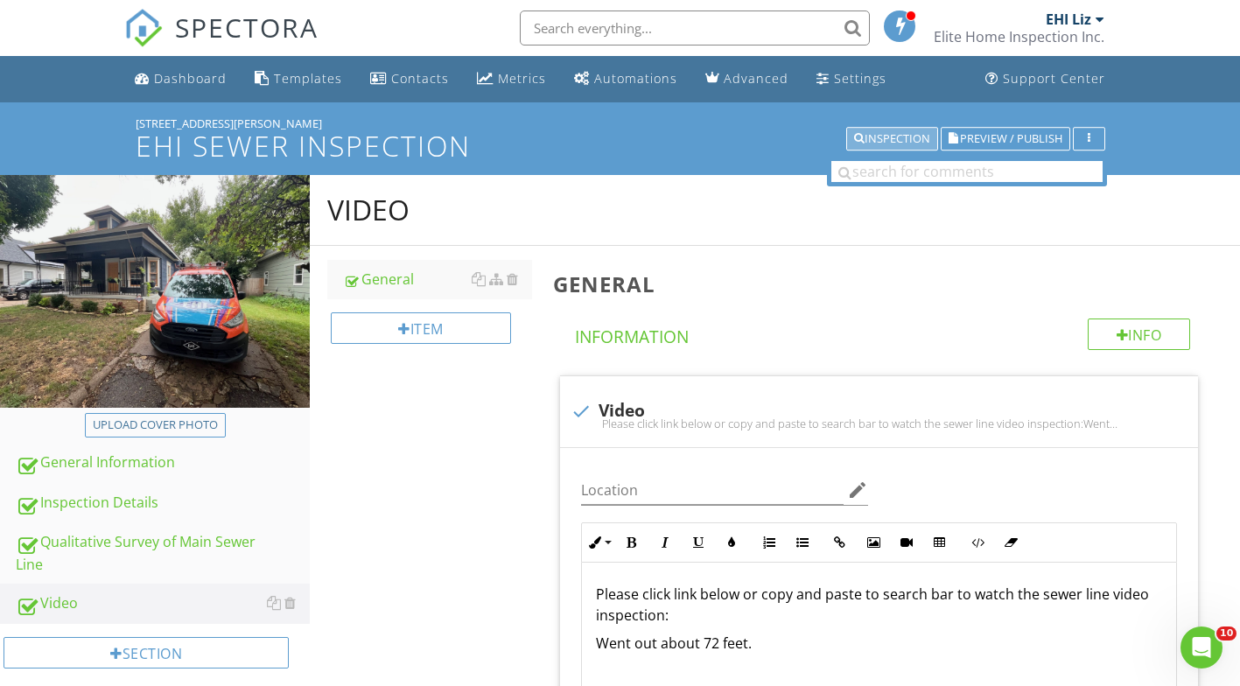
click at [902, 133] on div "Inspection" at bounding box center [892, 139] width 76 height 12
